Goal: Use online tool/utility

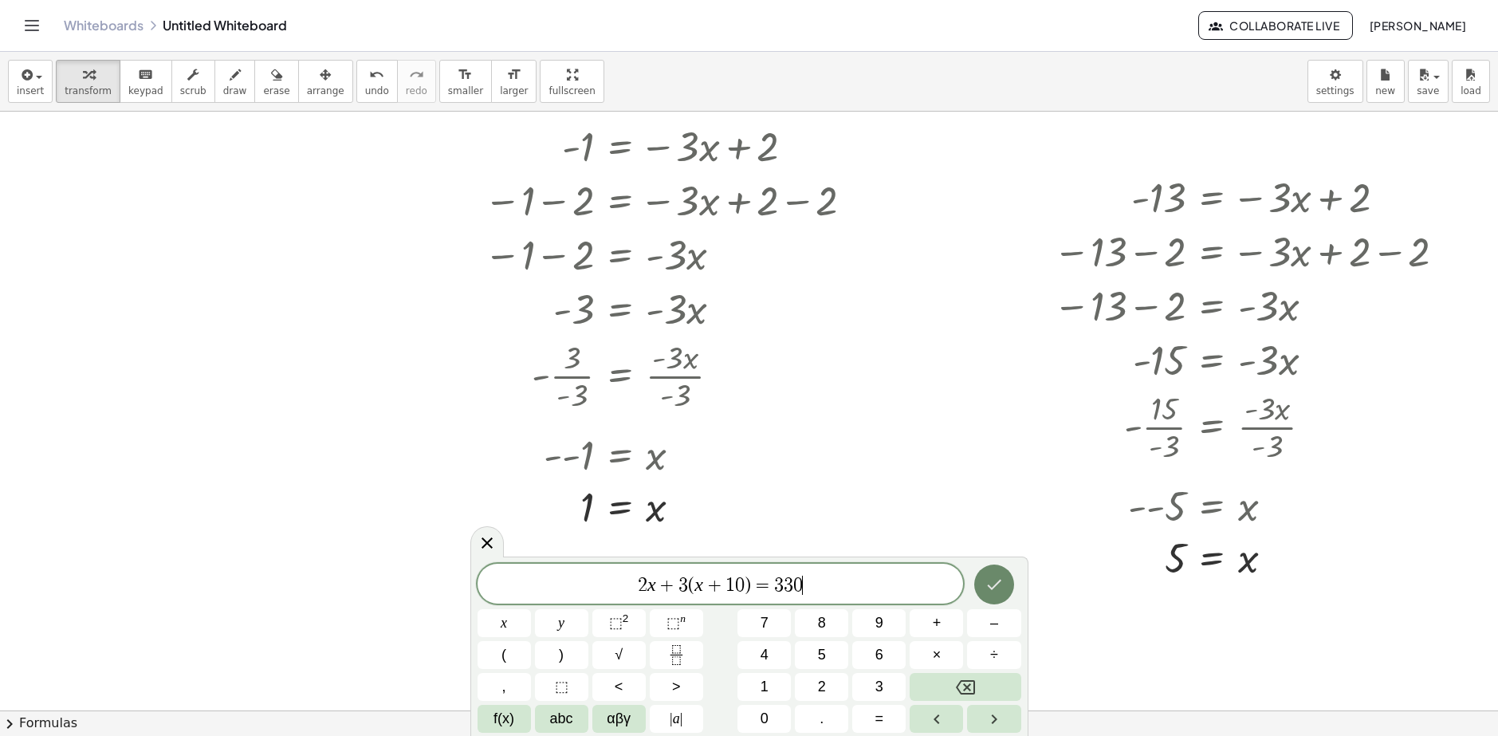
click at [992, 587] on icon "Done" at bounding box center [993, 584] width 19 height 19
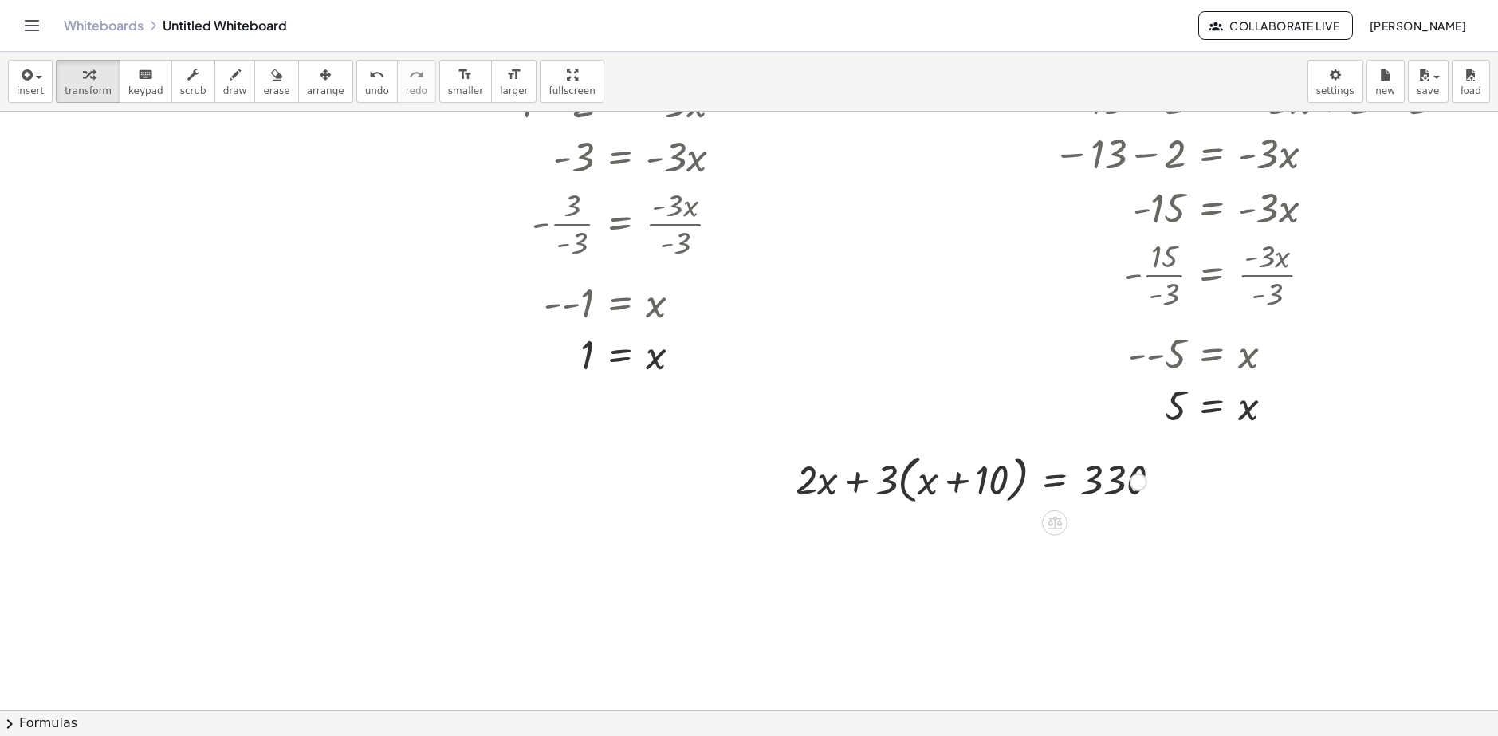
scroll to position [398, 129]
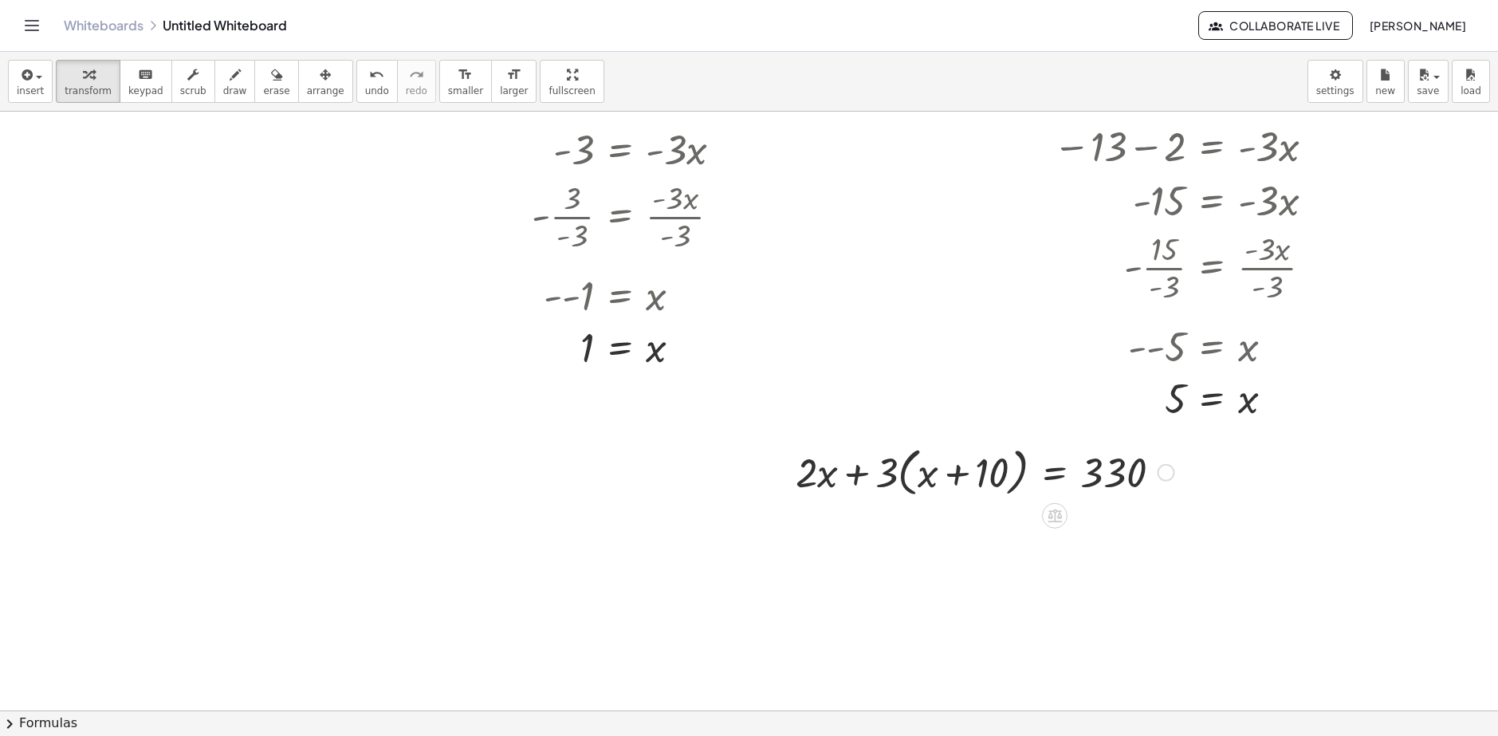
click at [879, 478] on div at bounding box center [984, 471] width 395 height 61
drag, startPoint x: 879, startPoint y: 478, endPoint x: 906, endPoint y: 478, distance: 27.1
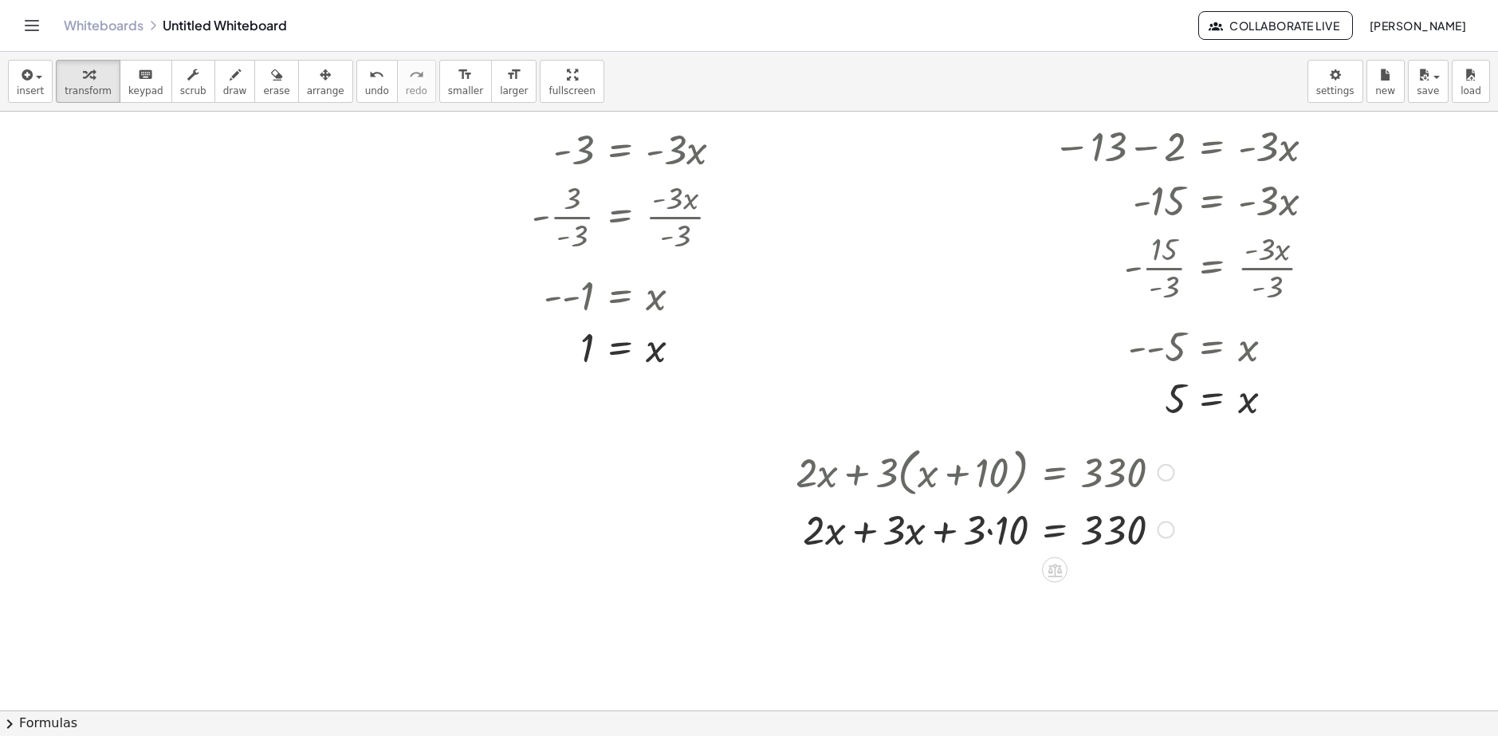
click at [848, 535] on div at bounding box center [984, 528] width 395 height 54
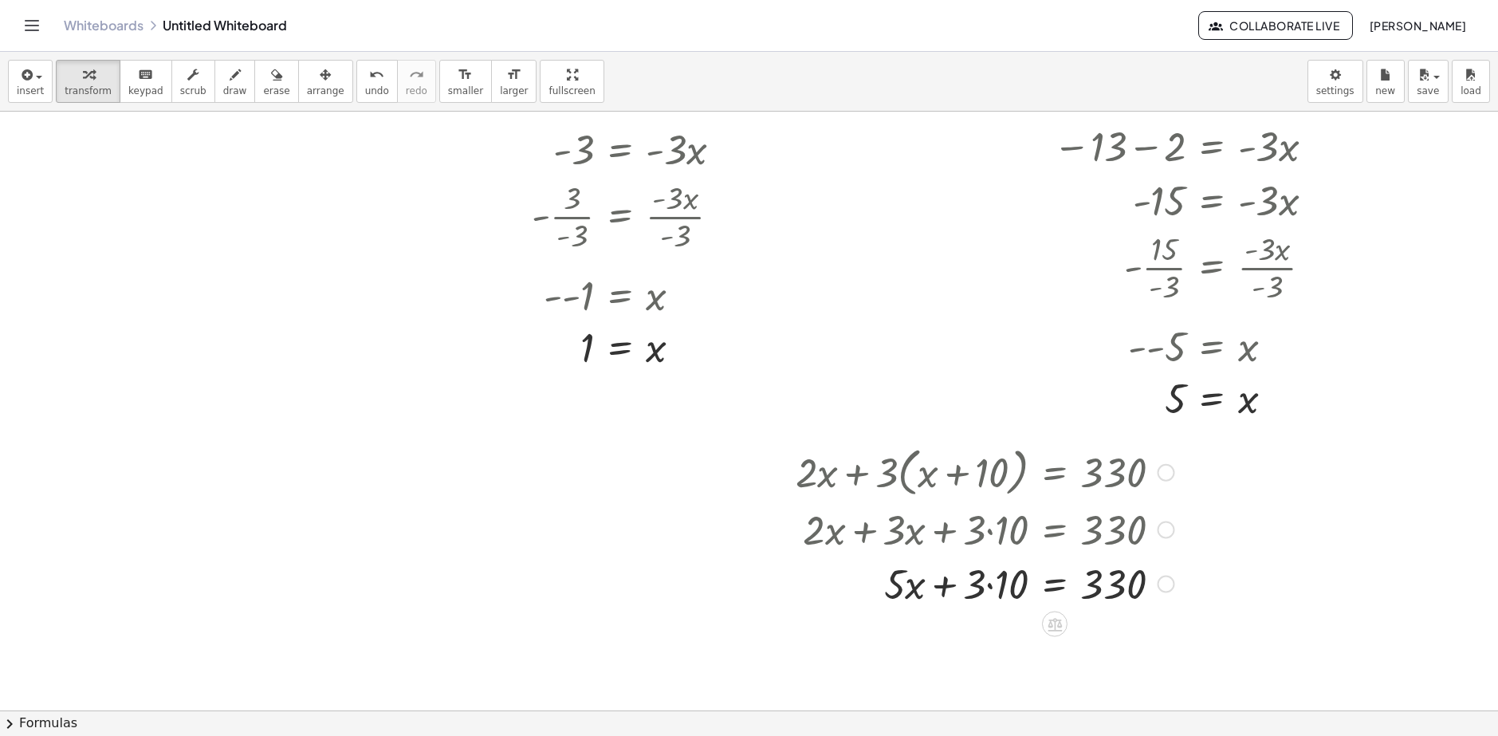
click at [981, 588] on div at bounding box center [984, 582] width 395 height 54
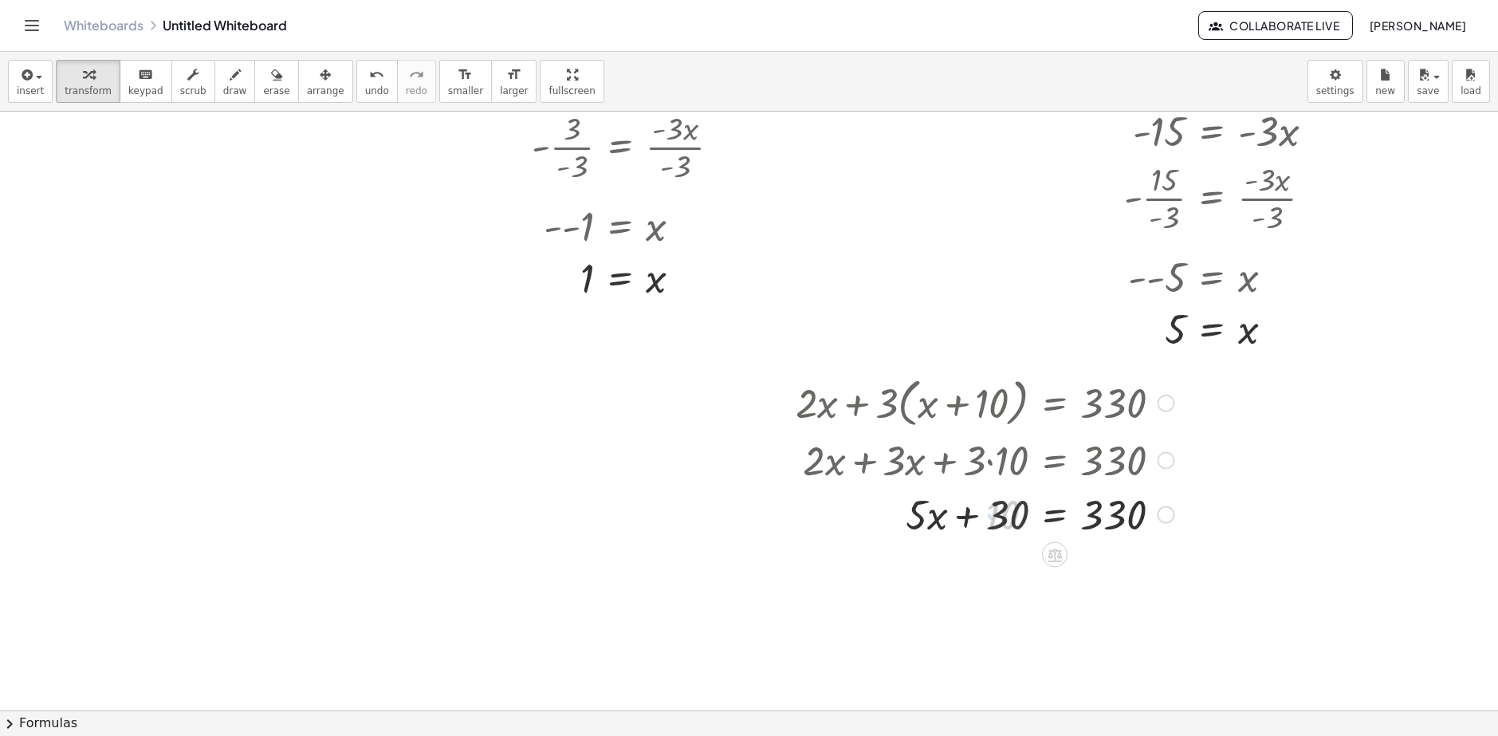
scroll to position [478, 129]
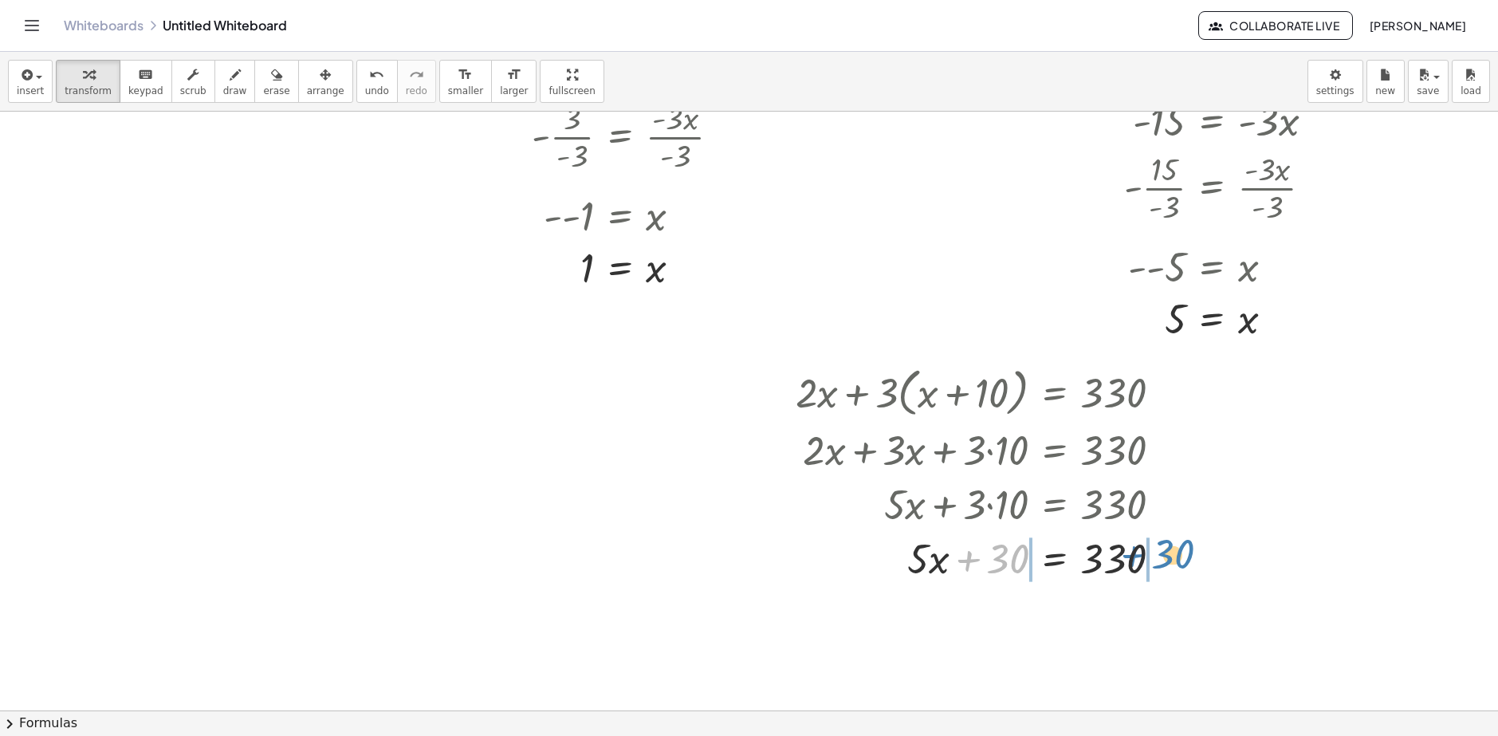
drag, startPoint x: 967, startPoint y: 559, endPoint x: 1133, endPoint y: 555, distance: 165.8
click at [1133, 555] on div at bounding box center [984, 557] width 395 height 54
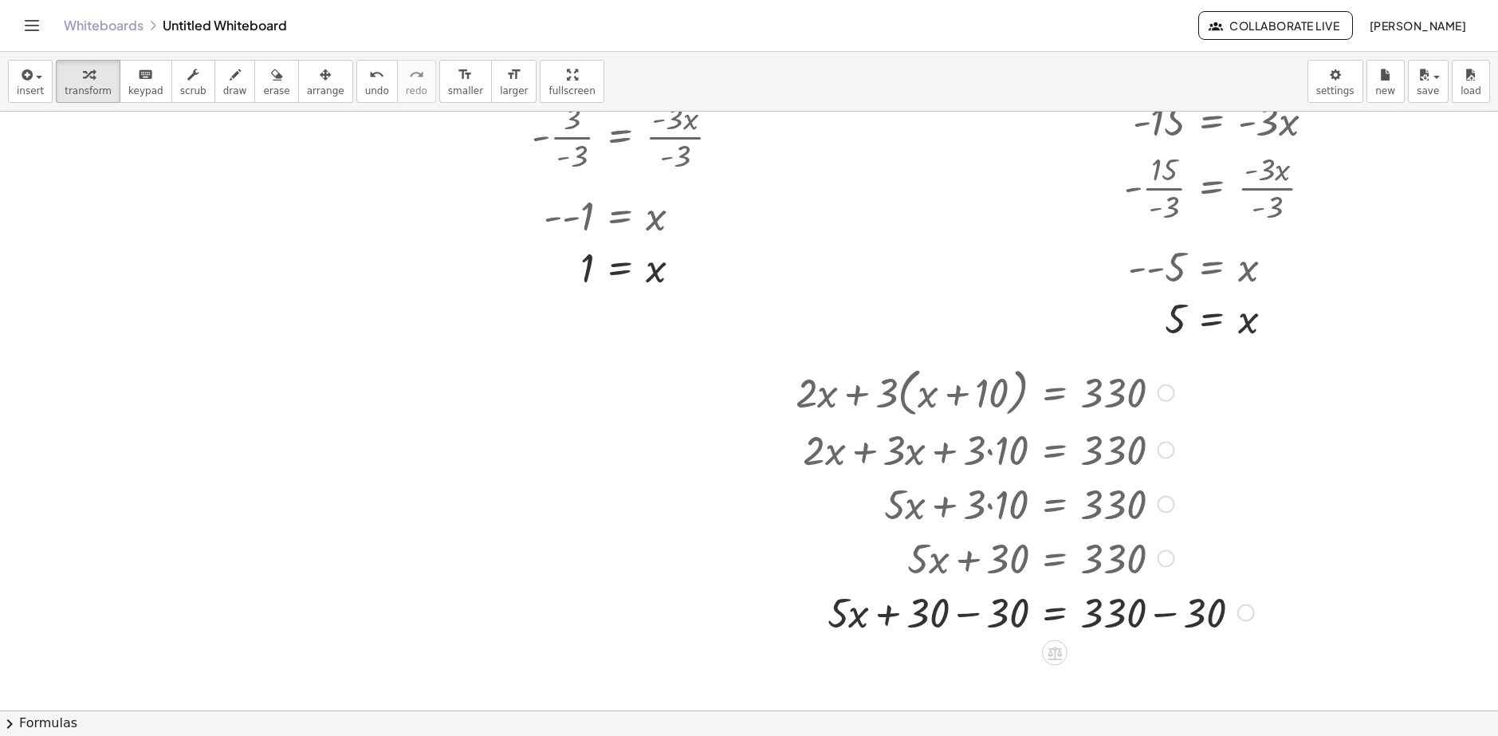
click at [1152, 612] on div at bounding box center [1024, 611] width 474 height 54
click at [961, 618] on div at bounding box center [984, 611] width 395 height 54
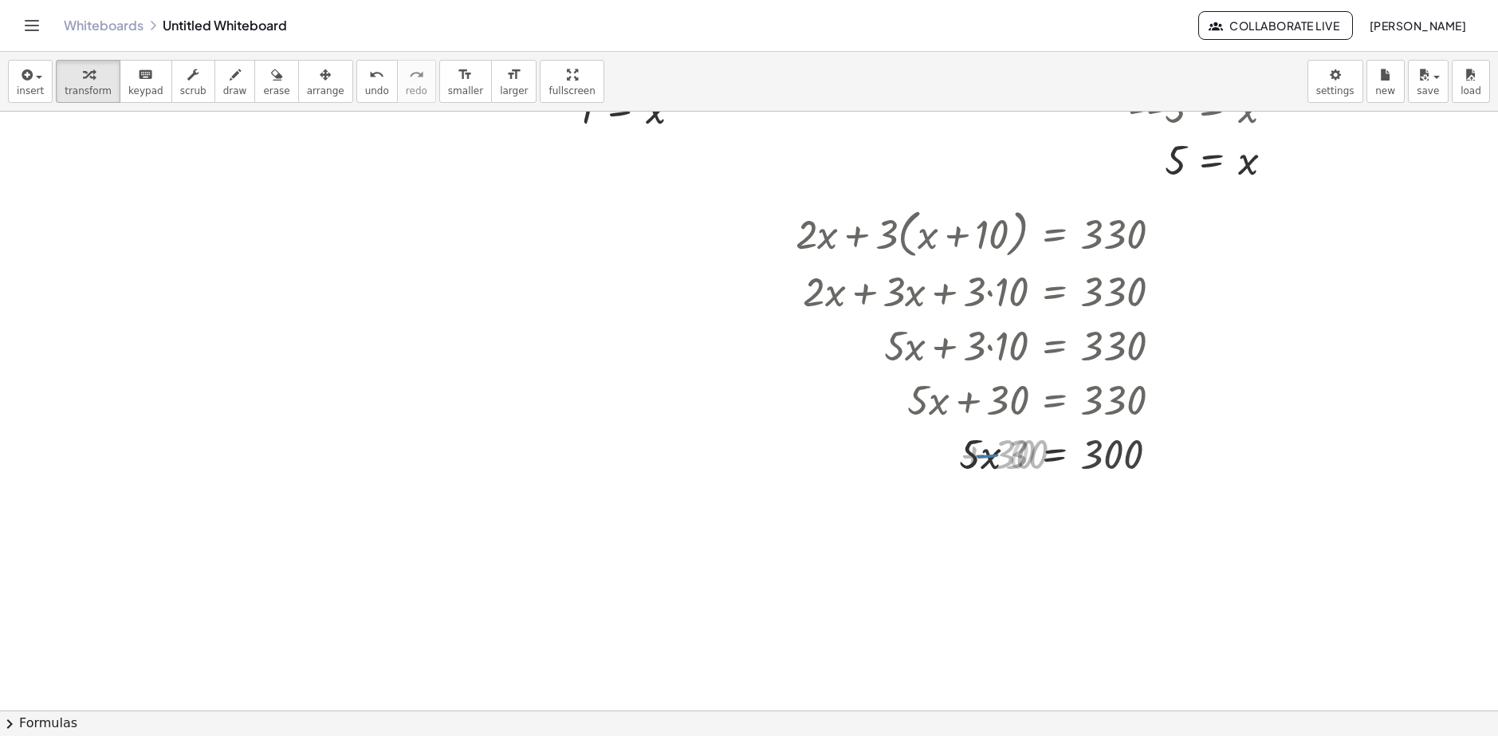
scroll to position [638, 129]
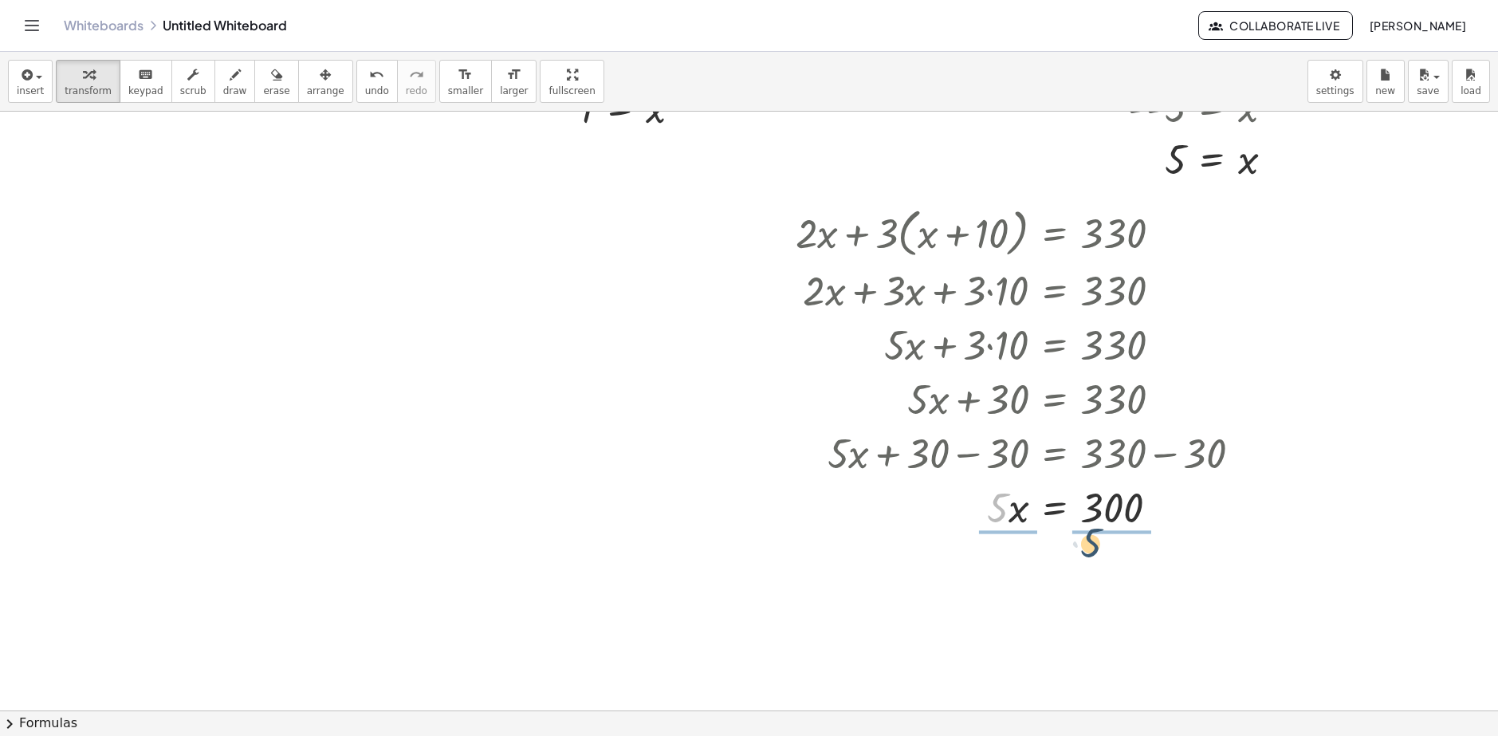
drag, startPoint x: 991, startPoint y: 508, endPoint x: 1088, endPoint y: 544, distance: 103.6
click at [1109, 511] on div at bounding box center [1024, 505] width 474 height 80
click at [988, 657] on div at bounding box center [1024, 653] width 474 height 80
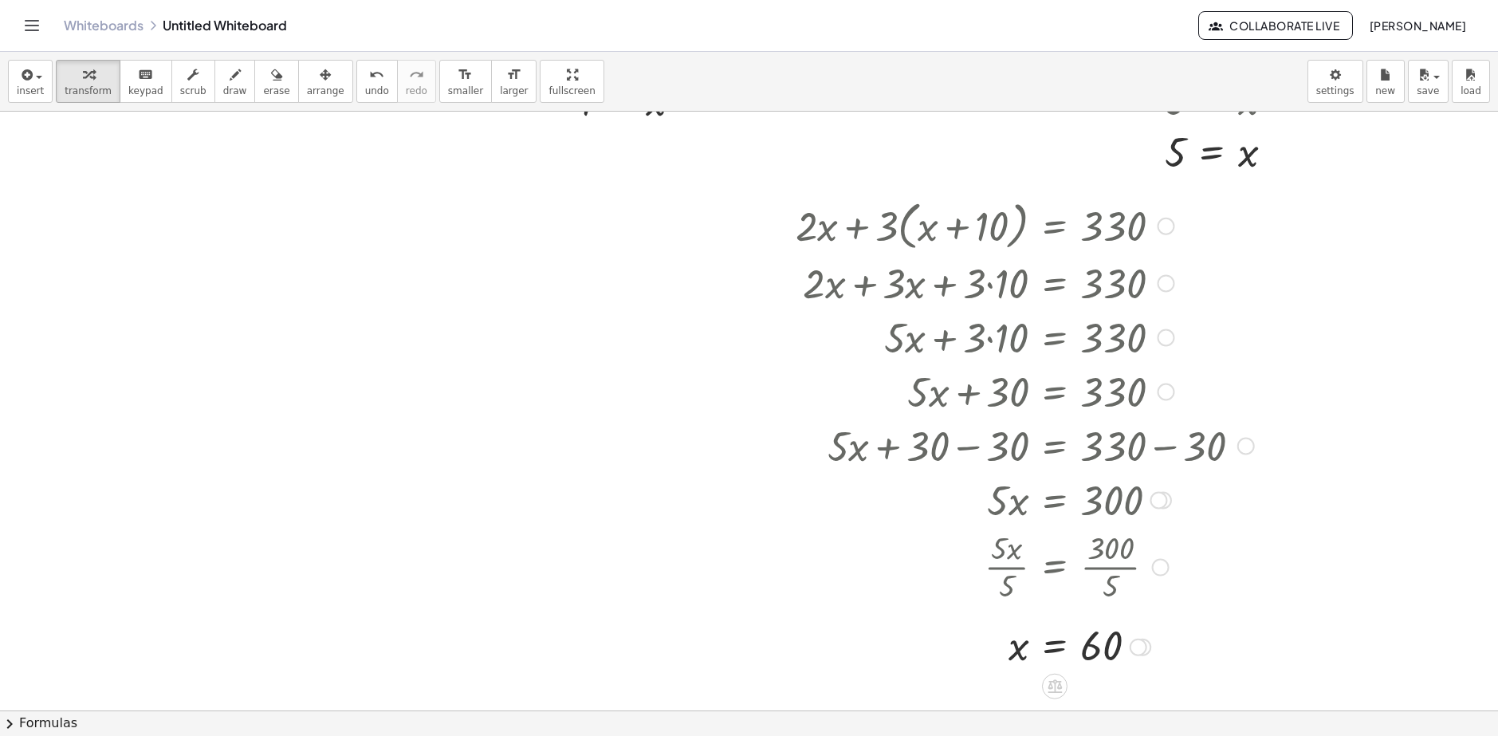
scroll to position [634, 129]
